Goal: Find specific page/section: Find specific page/section

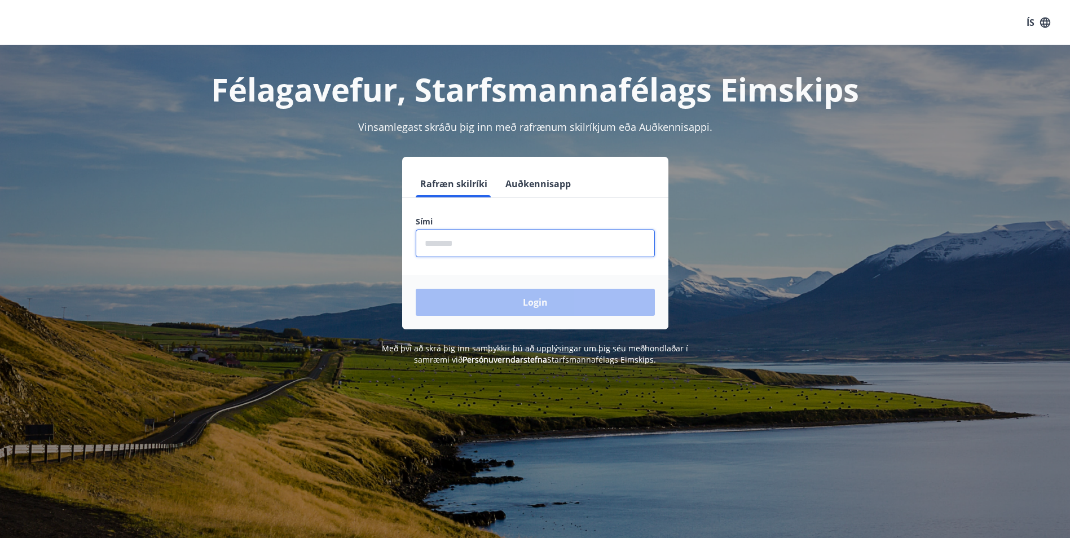
click at [432, 230] on input "phone" at bounding box center [535, 244] width 239 height 28
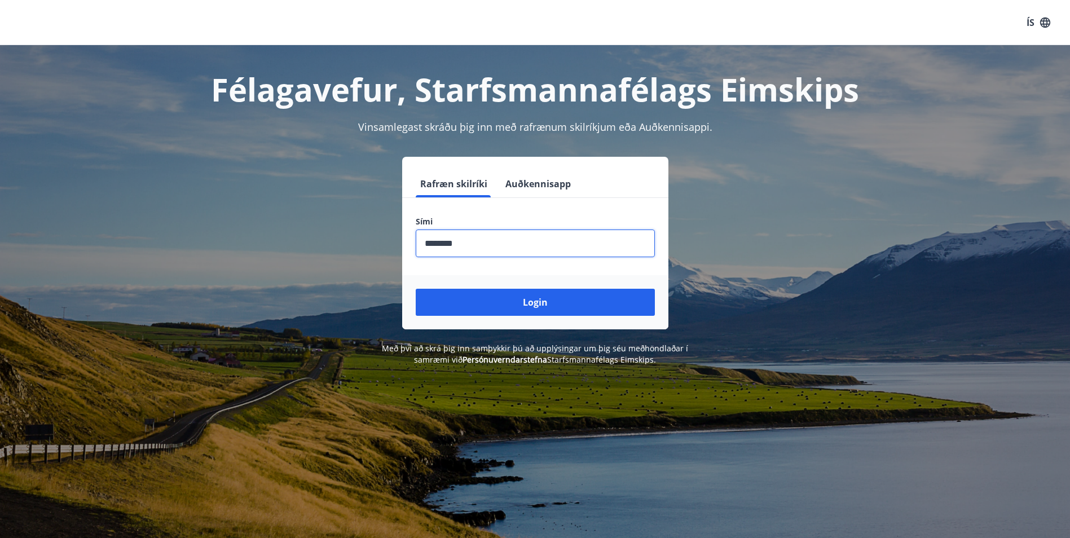
type input "********"
click at [416, 289] on button "Login" at bounding box center [535, 302] width 239 height 27
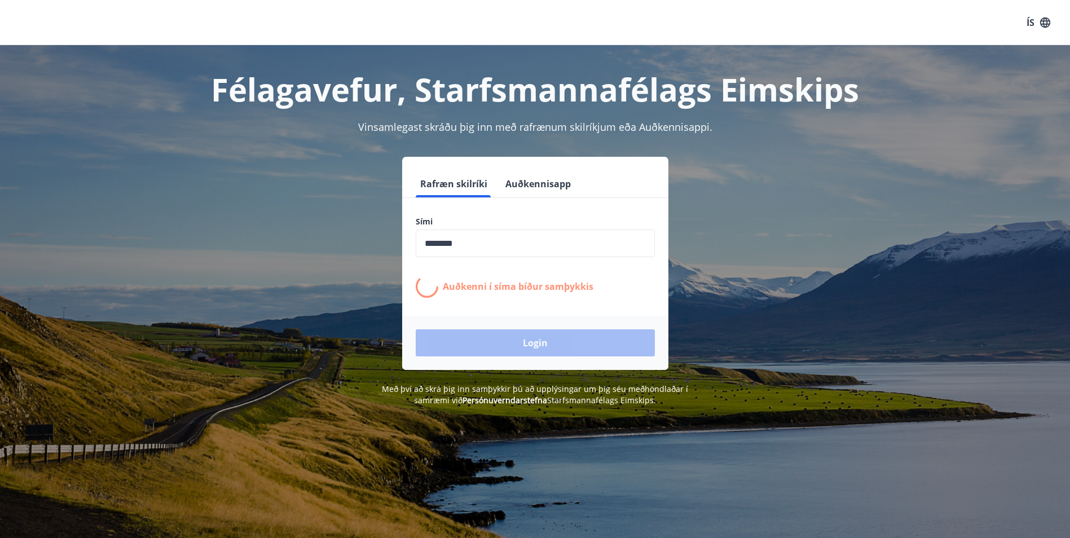
drag, startPoint x: 275, startPoint y: 5, endPoint x: 247, endPoint y: 246, distance: 242.5
click at [247, 246] on div "Rafræn skilríki Auðkennisapp Sími ​ Auðkenni í síma bíður samþykkis Login" at bounding box center [535, 263] width 785 height 213
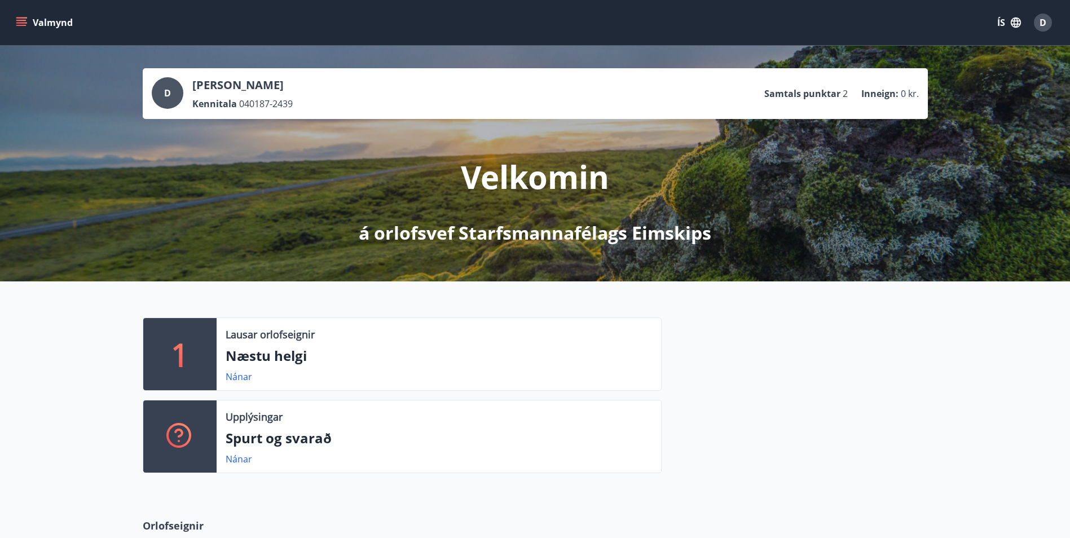
click at [22, 18] on icon "menu" at bounding box center [22, 17] width 12 height 1
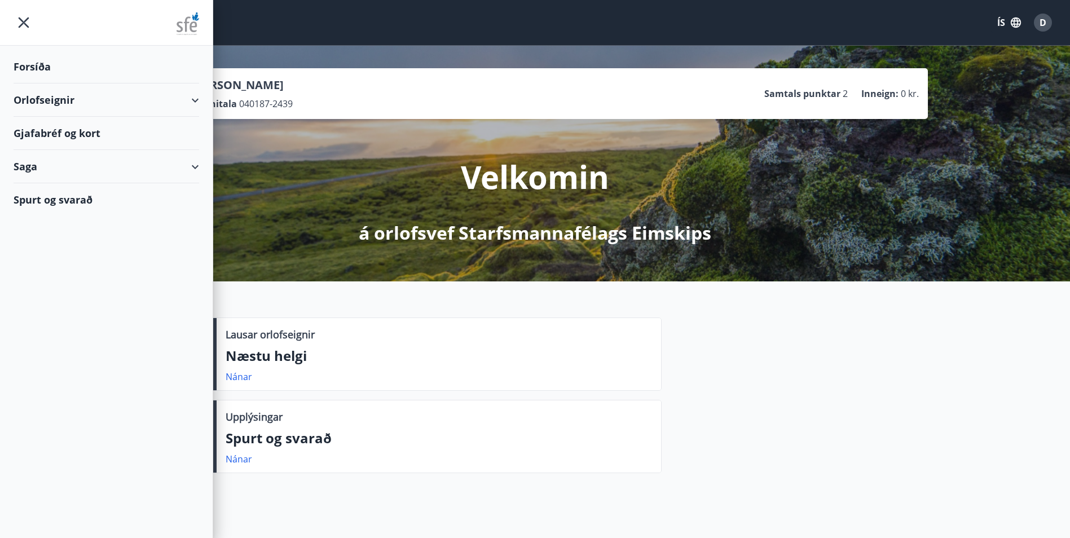
click at [45, 126] on div "Gjafabréf og kort" at bounding box center [107, 133] width 186 height 33
click at [55, 130] on div "Gjafabréf og kort" at bounding box center [107, 133] width 186 height 33
click at [102, 139] on div "Gjafabréf og kort" at bounding box center [107, 133] width 186 height 33
click at [37, 48] on ul "Forsíða Orlofseignir Gjafabréf [PERSON_NAME] Saga Spurt og svarað" at bounding box center [106, 131] width 213 height 170
click at [33, 61] on div "Forsíða" at bounding box center [107, 66] width 186 height 33
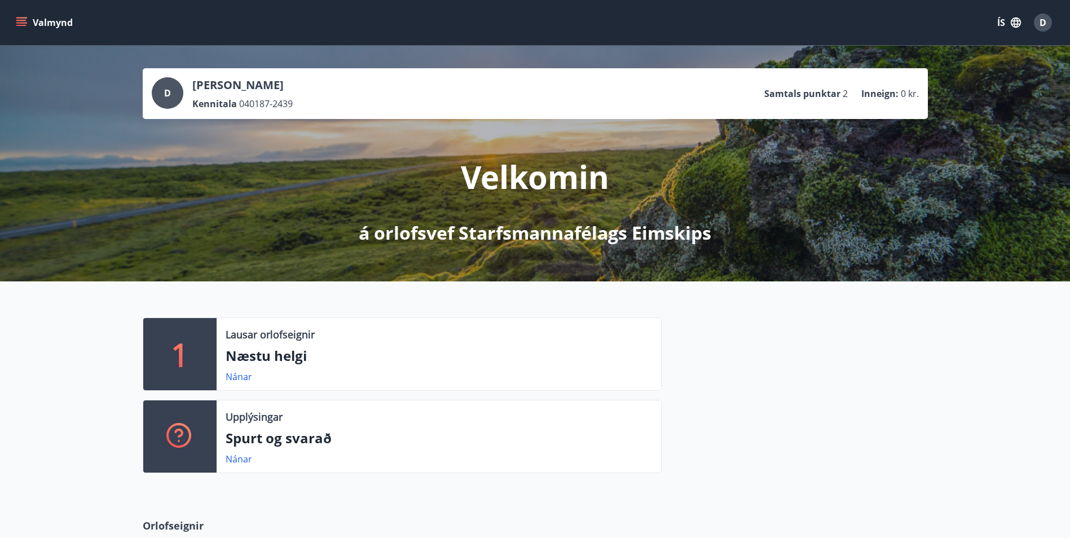
click at [23, 28] on icon "menu" at bounding box center [21, 22] width 11 height 11
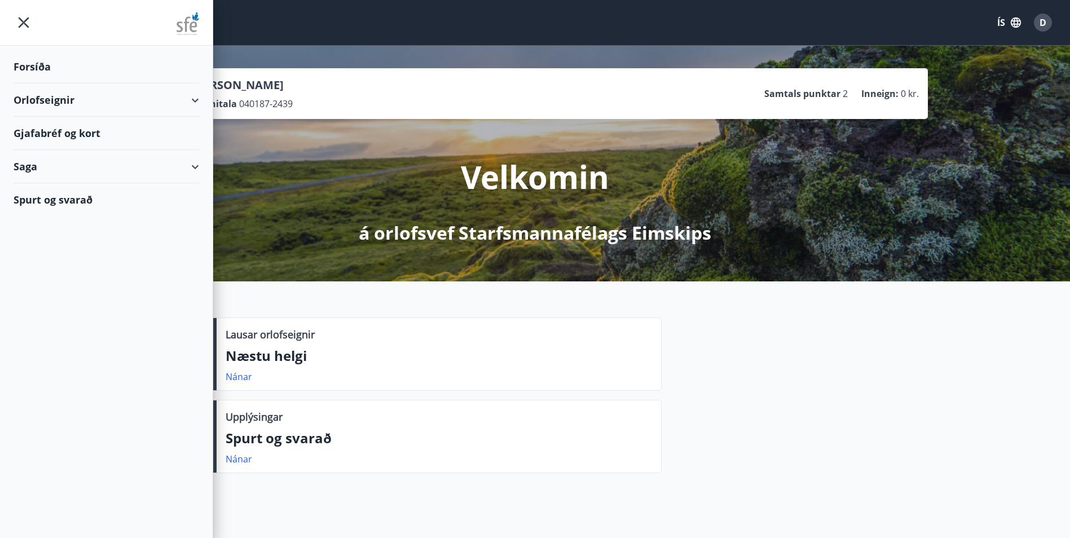
click at [47, 134] on div "Gjafabréf og kort" at bounding box center [107, 133] width 186 height 33
click at [68, 130] on div "Gjafabréf og kort" at bounding box center [107, 133] width 186 height 33
click at [23, 23] on icon "menu" at bounding box center [24, 22] width 20 height 20
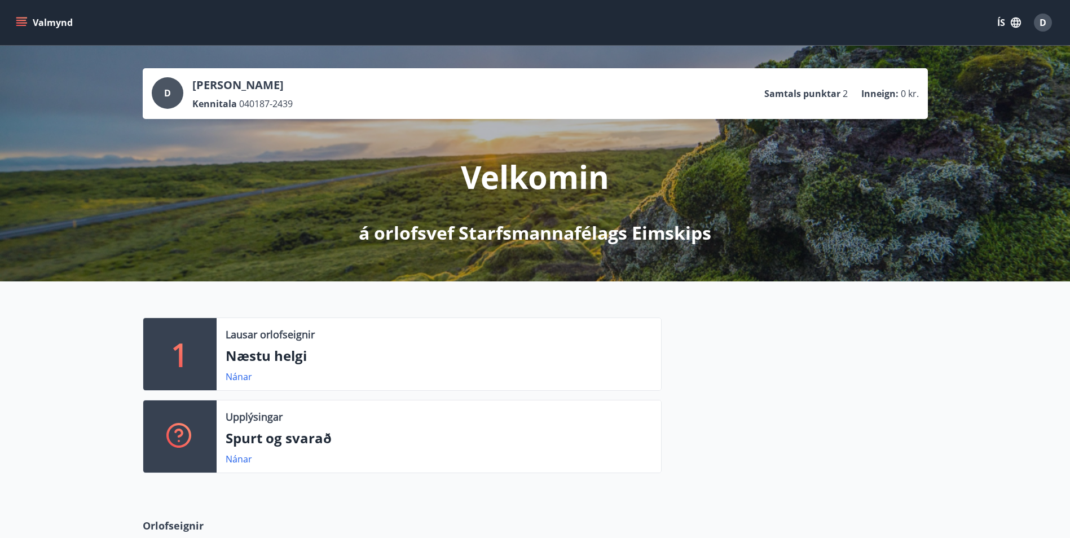
click at [22, 19] on icon "menu" at bounding box center [21, 22] width 11 height 11
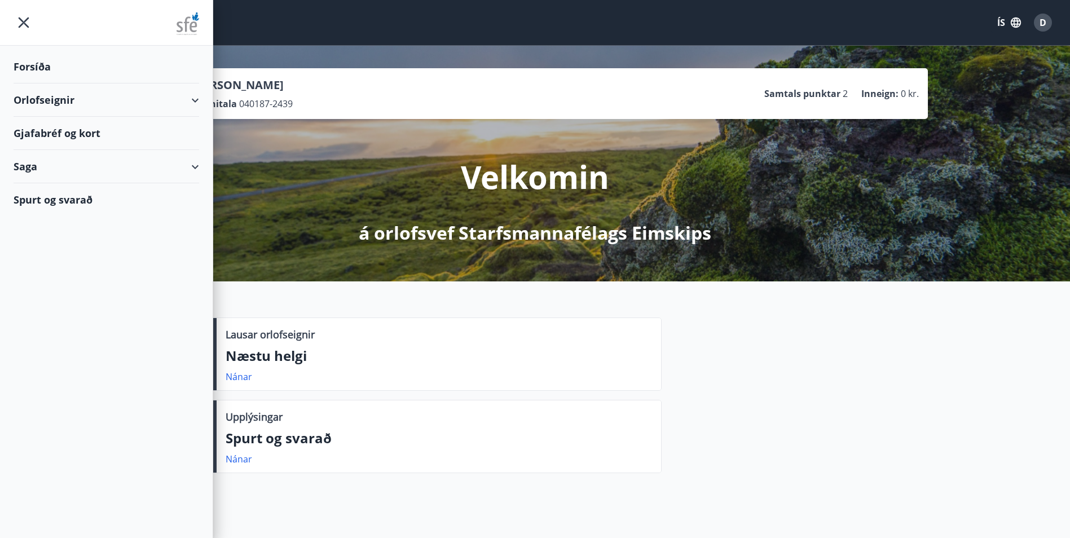
click at [69, 135] on div "Gjafabréf og kort" at bounding box center [107, 133] width 186 height 33
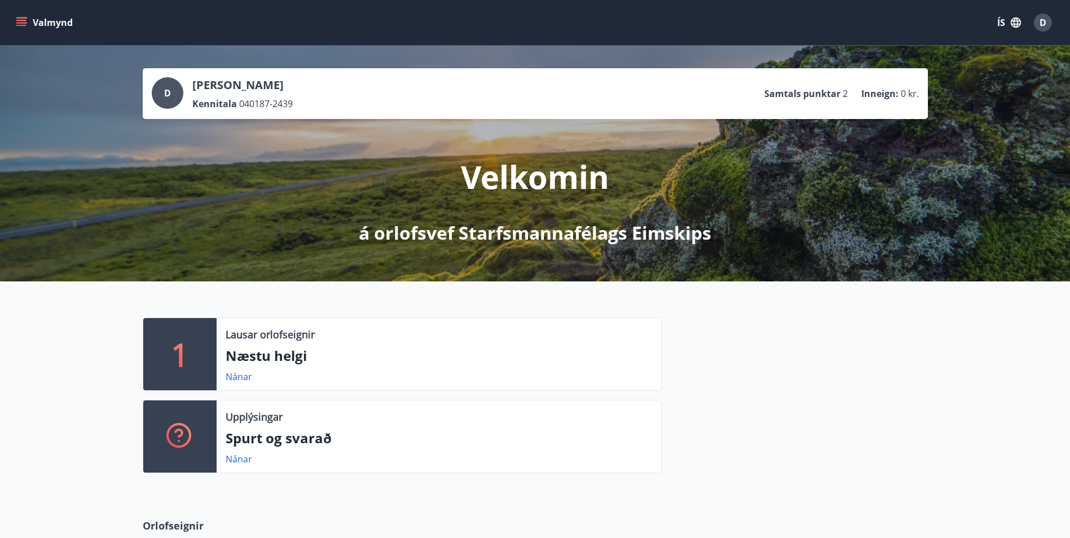
click at [23, 17] on icon "menu" at bounding box center [22, 17] width 12 height 1
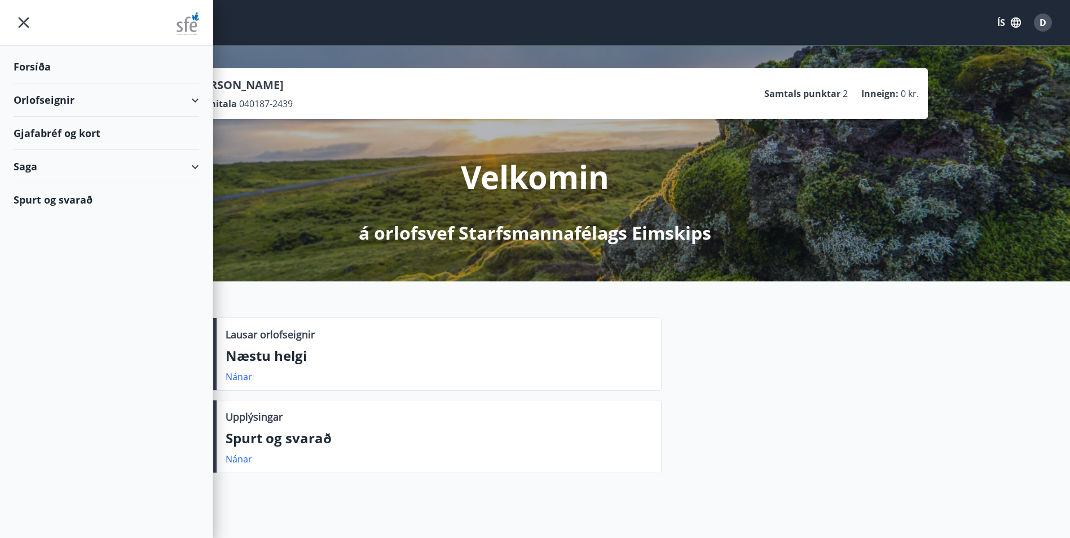
click at [42, 137] on div "Gjafabréf og kort" at bounding box center [107, 133] width 186 height 33
click at [1038, 22] on div "D" at bounding box center [1043, 23] width 18 height 18
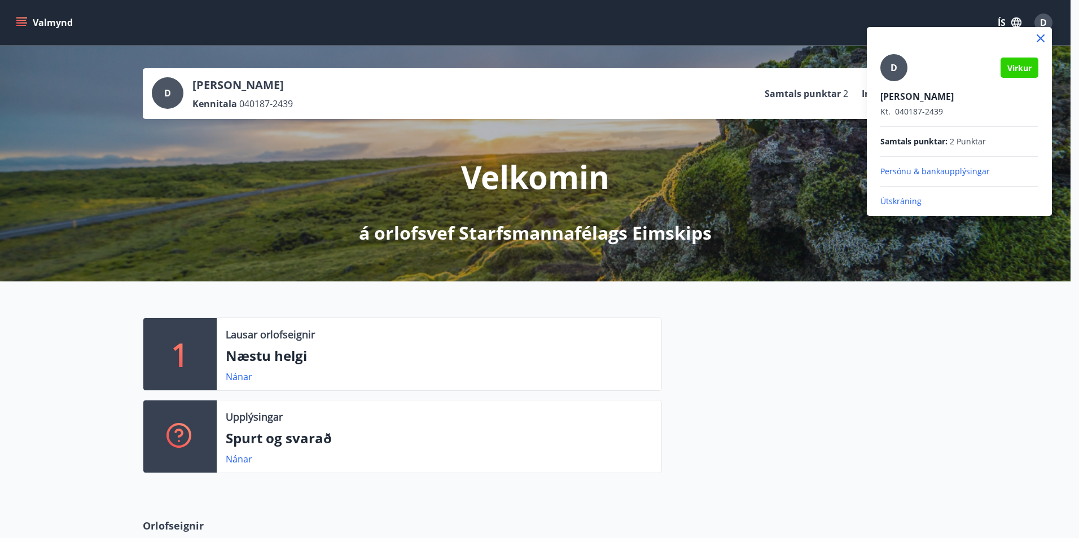
click at [919, 331] on div at bounding box center [539, 269] width 1079 height 538
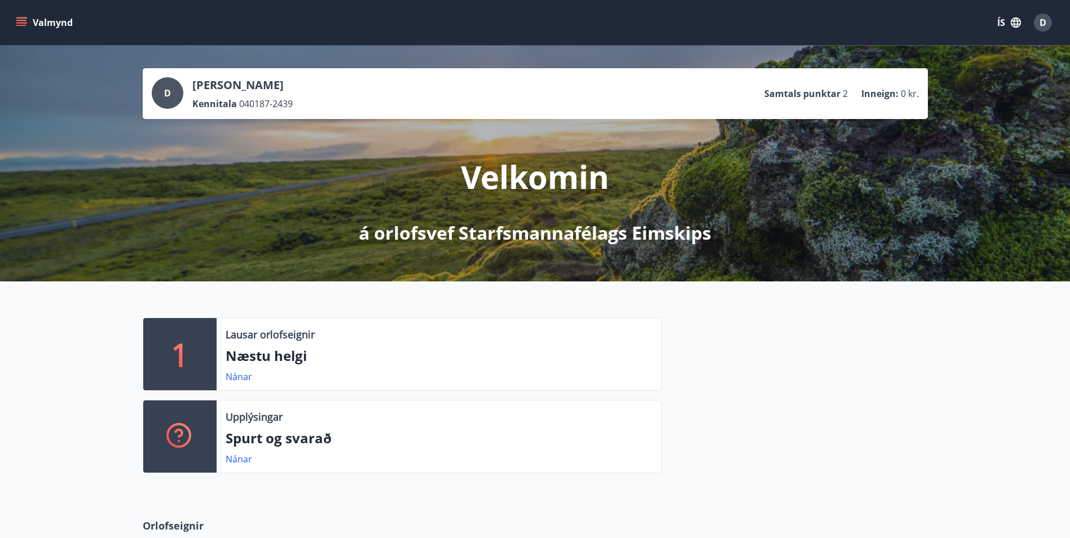
click at [18, 15] on button "Valmynd" at bounding box center [46, 22] width 64 height 20
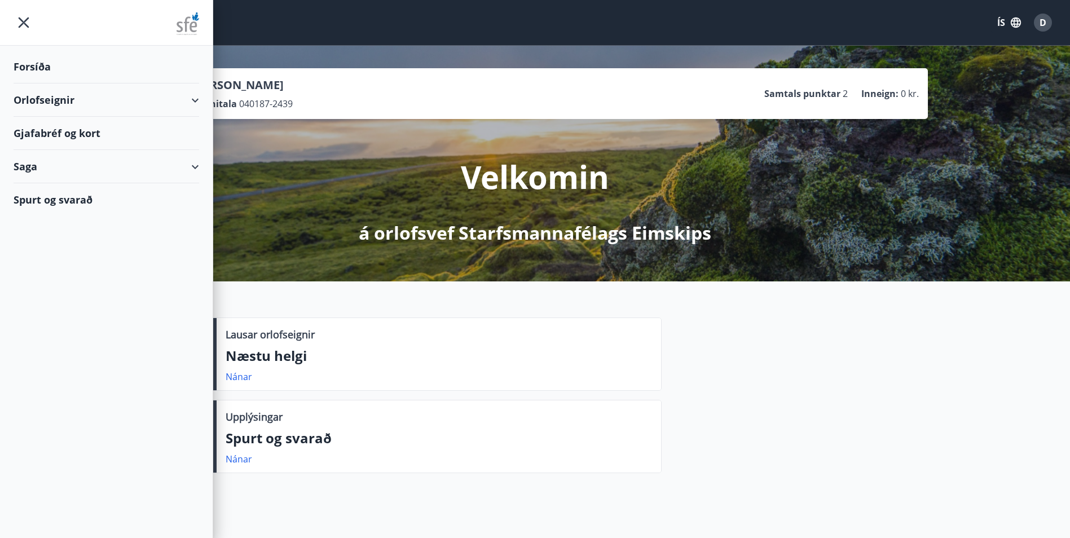
click at [34, 131] on div "Gjafabréf og kort" at bounding box center [107, 133] width 186 height 33
